Goal: Transaction & Acquisition: Purchase product/service

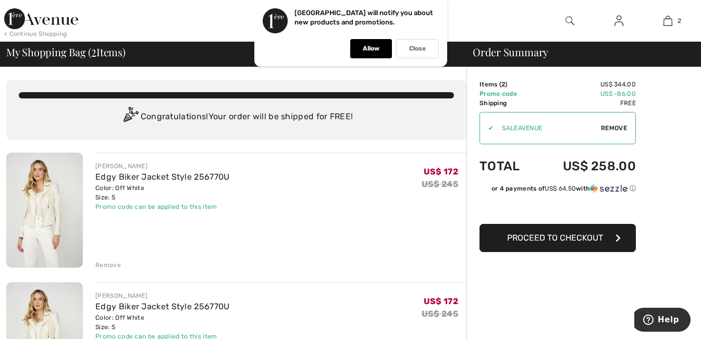
click at [562, 246] on button "Proceed to Checkout" at bounding box center [558, 238] width 156 height 28
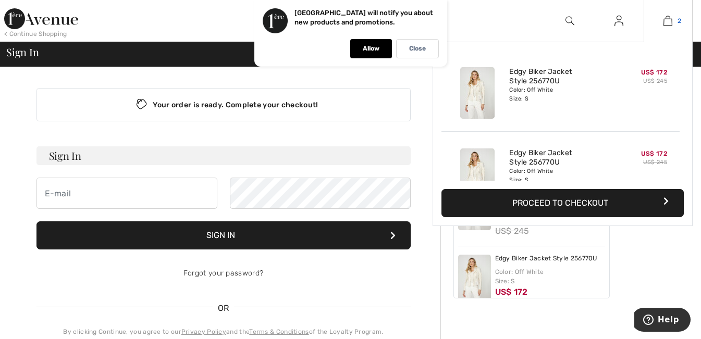
click at [671, 21] on img at bounding box center [668, 21] width 9 height 13
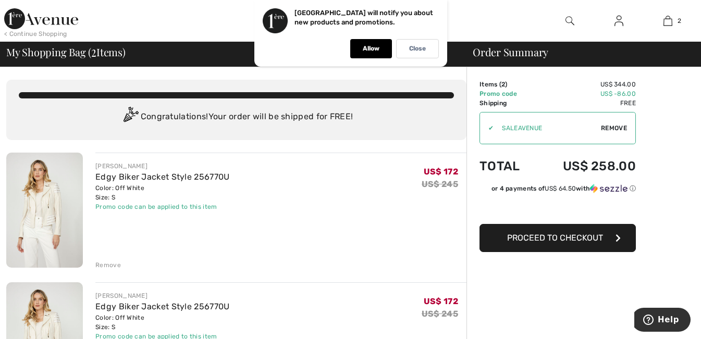
click at [620, 131] on span "Remove" at bounding box center [614, 128] width 26 height 9
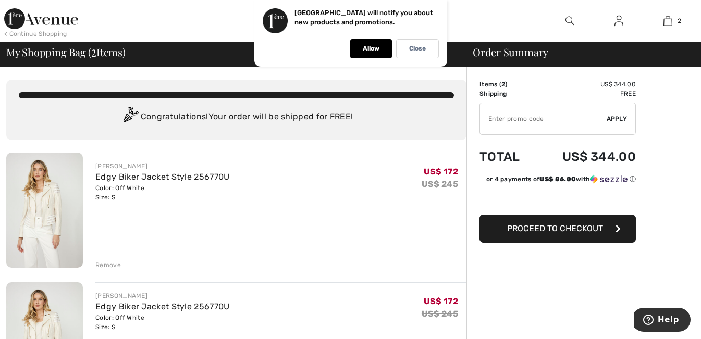
click at [572, 121] on input "TEXT" at bounding box center [543, 118] width 127 height 31
paste input "EXTRA20"
type input "EXTRA20"
click at [615, 127] on div "✔ Apply Remove" at bounding box center [558, 119] width 156 height 32
click at [614, 125] on div "✔ Apply Remove" at bounding box center [558, 119] width 156 height 32
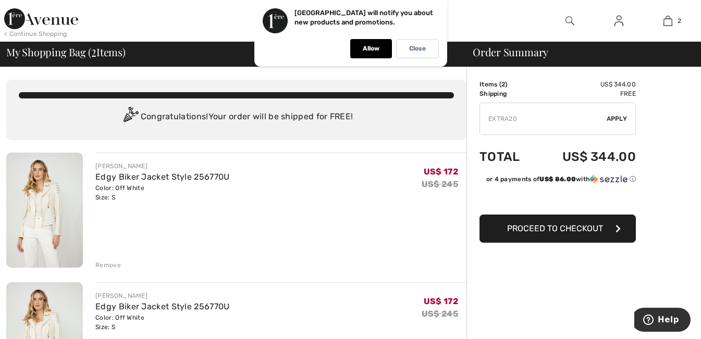
click at [614, 118] on span "Apply" at bounding box center [617, 118] width 21 height 9
